Goal: Register for event/course

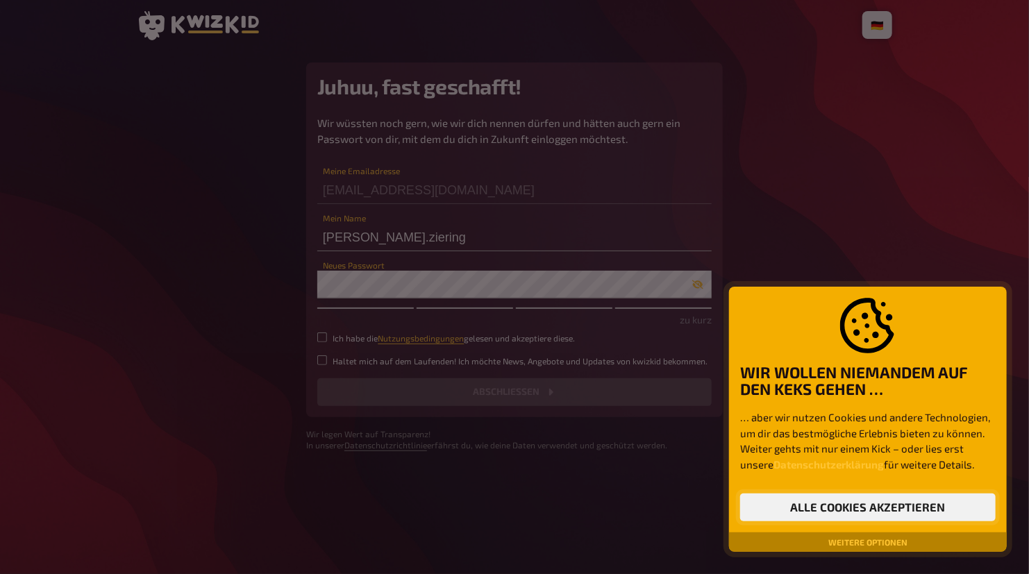
click at [804, 500] on button "Alle Cookies akzeptieren" at bounding box center [867, 507] width 255 height 28
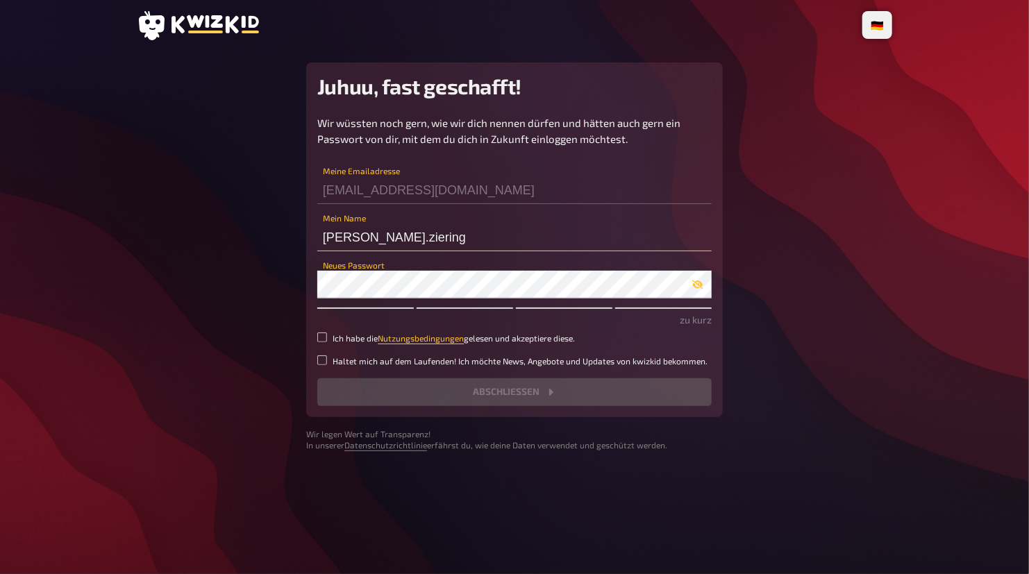
click at [430, 232] on input "[PERSON_NAME].ziering" at bounding box center [514, 237] width 394 height 28
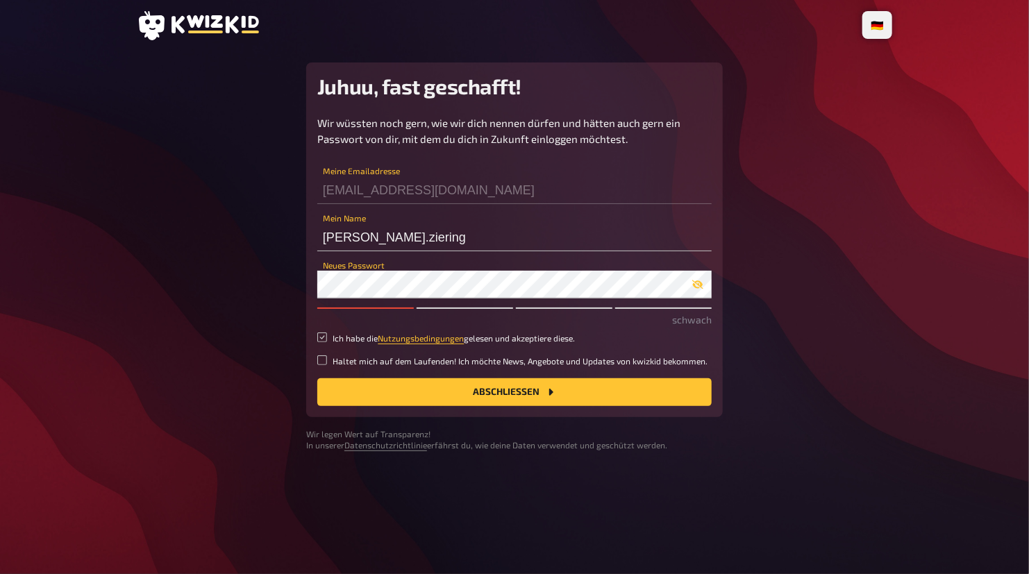
click at [319, 337] on input "Ich habe die Nutzungsbedingungen gelesen und akzeptiere diese." at bounding box center [322, 337] width 10 height 10
checkbox input "true"
click at [321, 365] on label "Haltet mich auf dem Laufenden! Ich möchte News, Angebote und Updates von kwizki…" at bounding box center [514, 361] width 394 height 12
click at [321, 365] on input "Haltet mich auf dem Laufenden! Ich möchte News, Angebote und Updates von kwizki…" at bounding box center [322, 360] width 10 height 10
checkbox input "true"
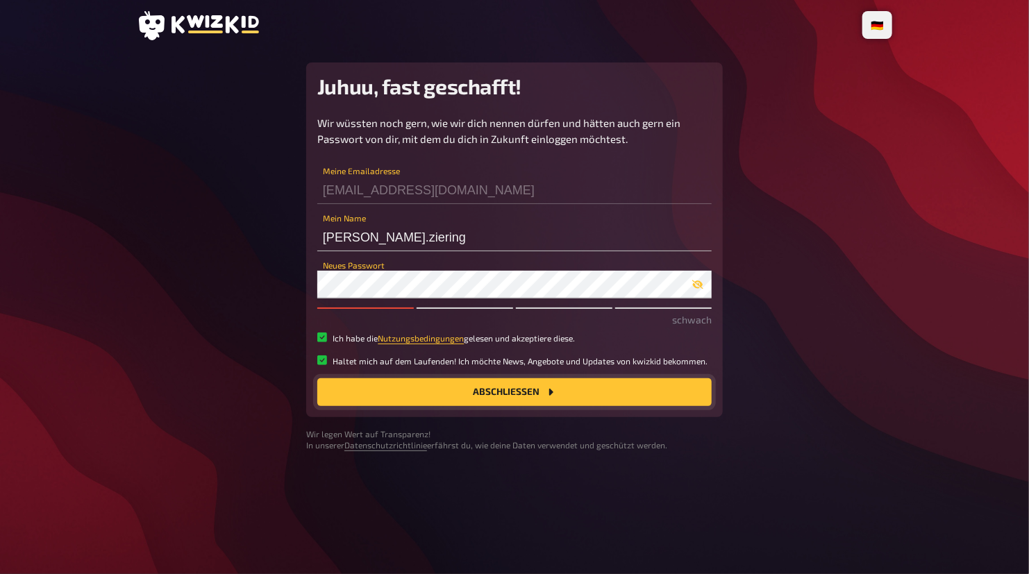
click at [425, 401] on button "Abschließen" at bounding box center [514, 392] width 394 height 28
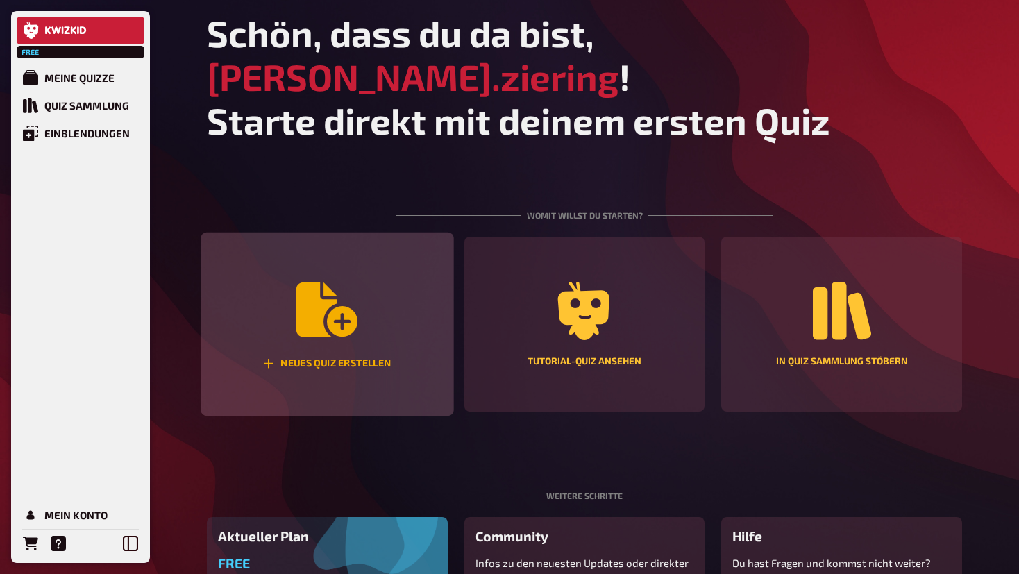
click at [342, 357] on div "Neues Quiz erstellen" at bounding box center [327, 363] width 128 height 12
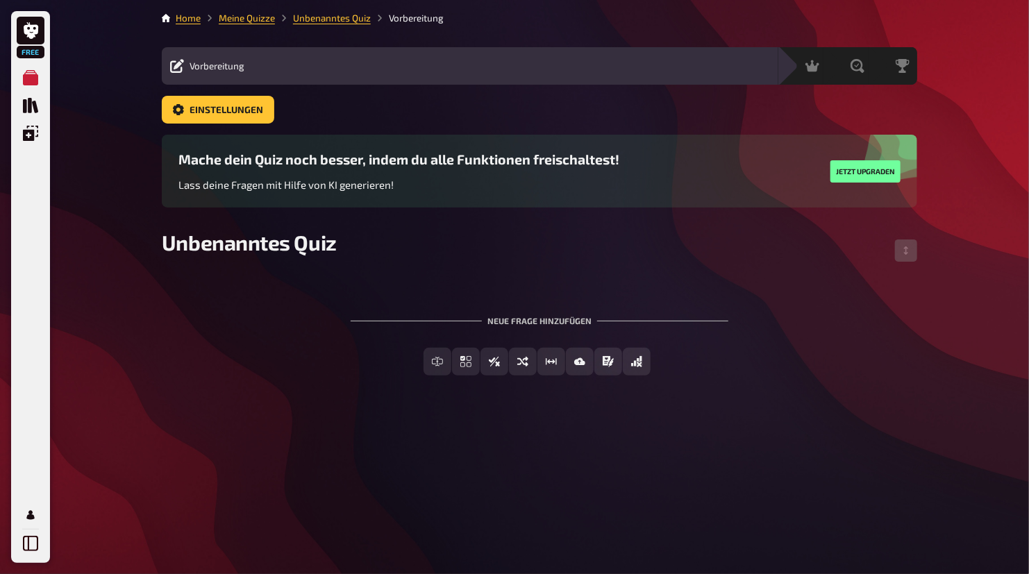
click at [303, 65] on div "Inhalte Bearbeiten Quiz Lobby" at bounding box center [511, 66] width 517 height 17
click at [197, 69] on span "Vorbereitung" at bounding box center [216, 65] width 55 height 11
click at [306, 280] on div "To pick up a draggable item, press the space bar. While dragging, use the arrow…" at bounding box center [539, 334] width 755 height 126
click at [257, 244] on span "Unbenanntes Quiz" at bounding box center [249, 242] width 175 height 25
click at [293, 79] on div "Vorbereitung Inhalte Bearbeiten Quiz Lobby" at bounding box center [470, 65] width 616 height 37
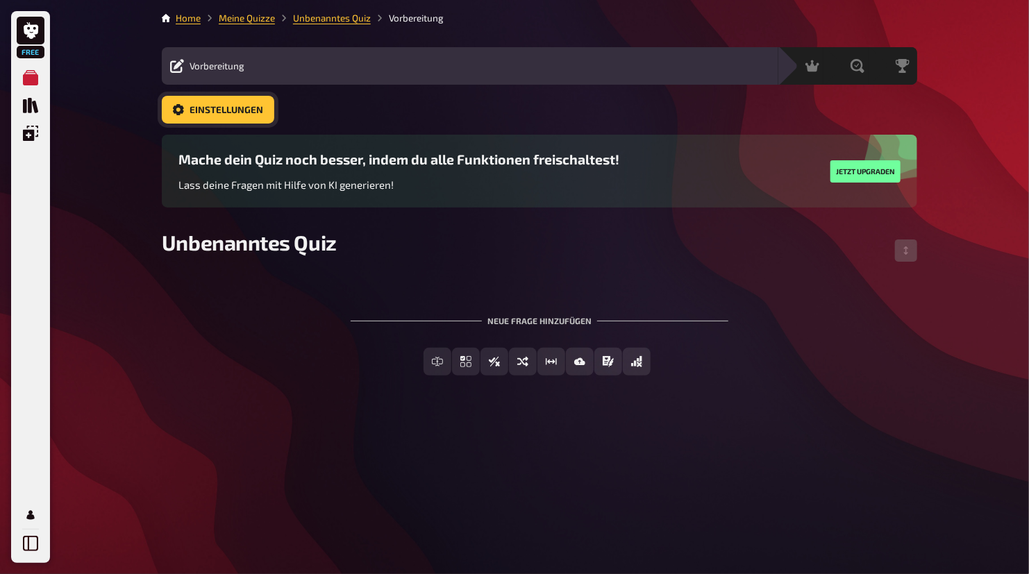
click at [241, 113] on span "Einstellungen" at bounding box center [226, 110] width 74 height 10
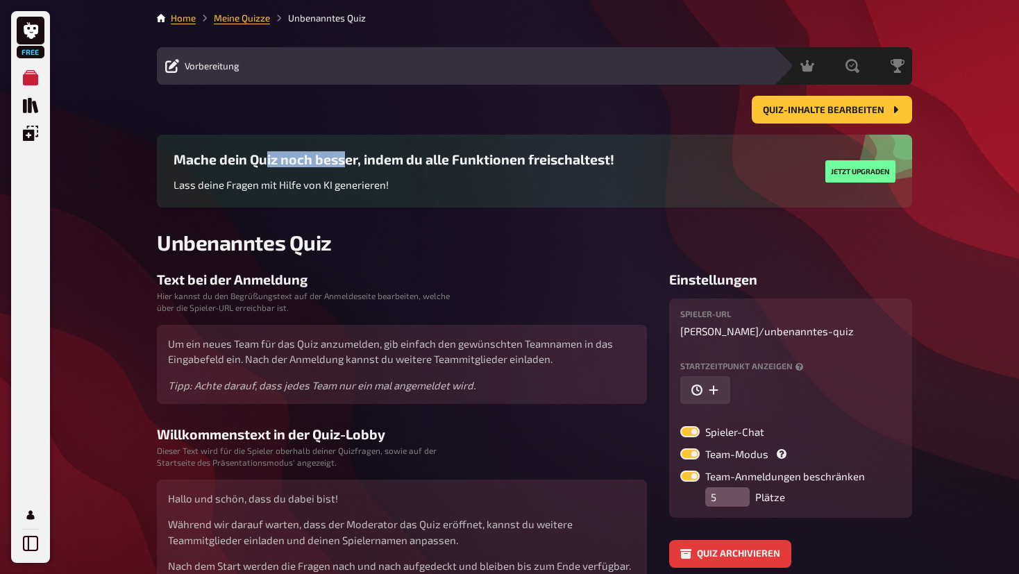
drag, startPoint x: 276, startPoint y: 167, endPoint x: 342, endPoint y: 167, distance: 66.6
click at [342, 167] on h3 "Mache dein Quiz noch besser, indem du alle Funktionen freischaltest!" at bounding box center [394, 159] width 441 height 16
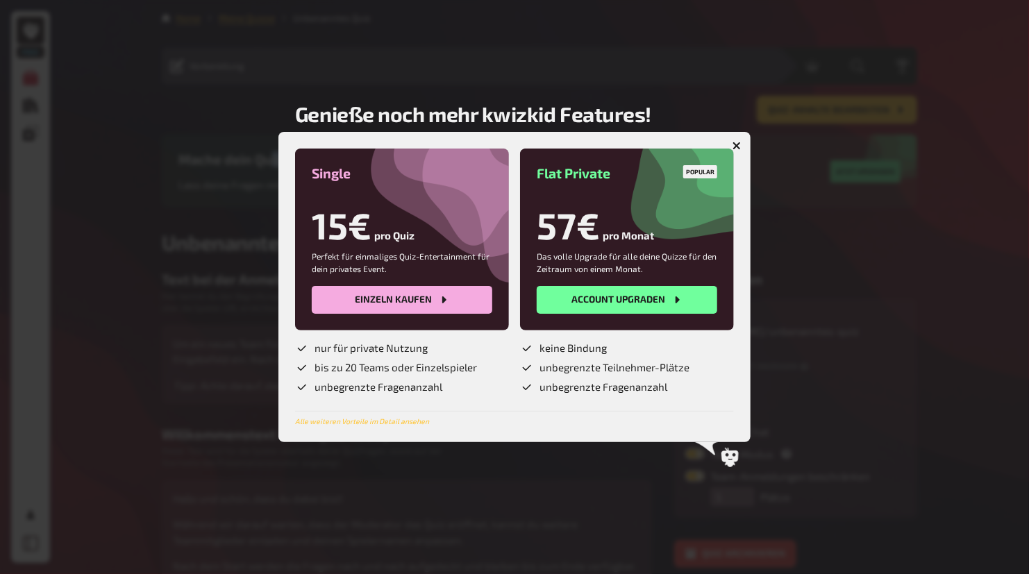
click at [733, 145] on icon "button" at bounding box center [736, 146] width 8 height 8
